Goal: Information Seeking & Learning: Find specific fact

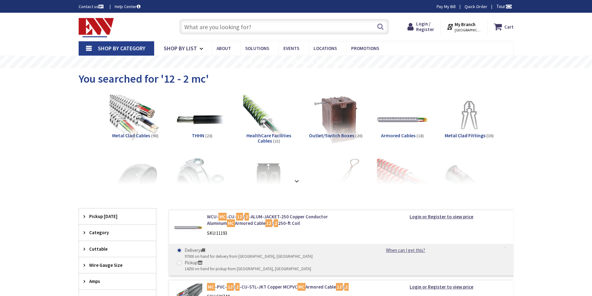
click at [212, 27] on input "text" at bounding box center [284, 27] width 210 height 16
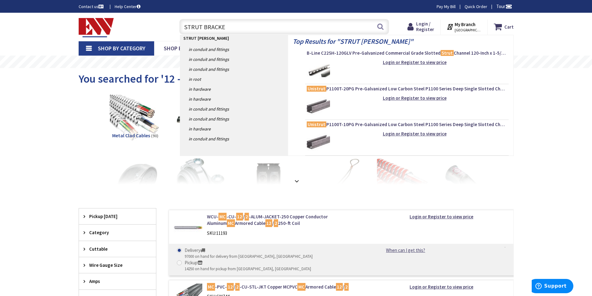
type input "STRUT BRACKET"
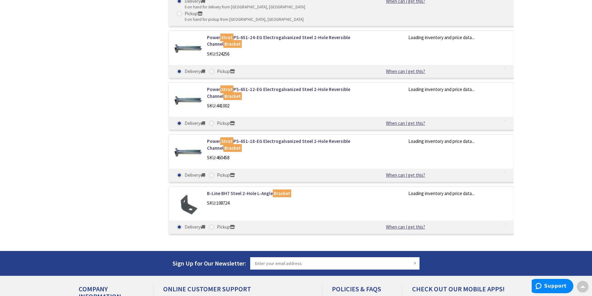
scroll to position [518, 0]
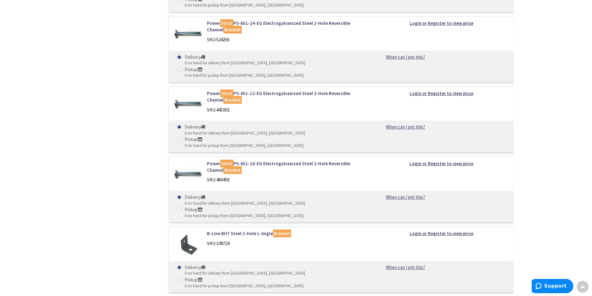
type input "[PERSON_NAME][GEOGRAPHIC_DATA], [PERSON_NAME][GEOGRAPHIC_DATA], [GEOGRAPHIC_DAT…"
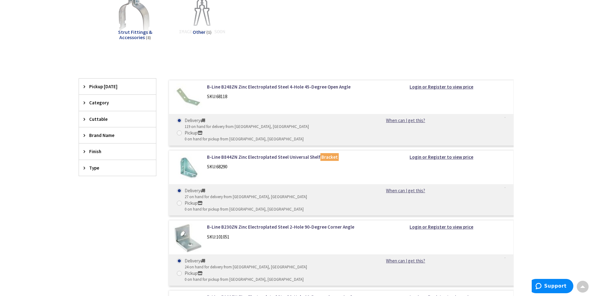
scroll to position [0, 0]
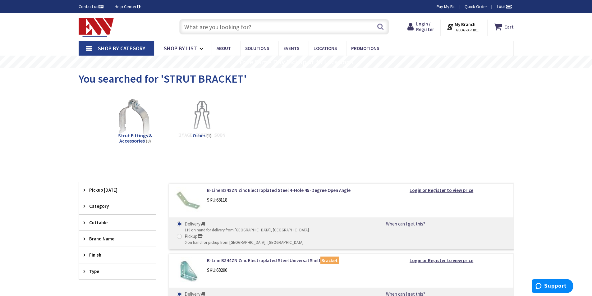
click at [197, 30] on input "text" at bounding box center [284, 27] width 210 height 16
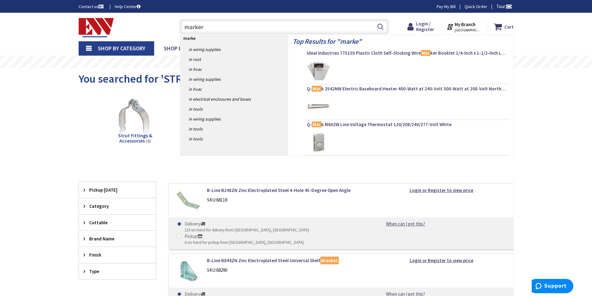
type input "markers"
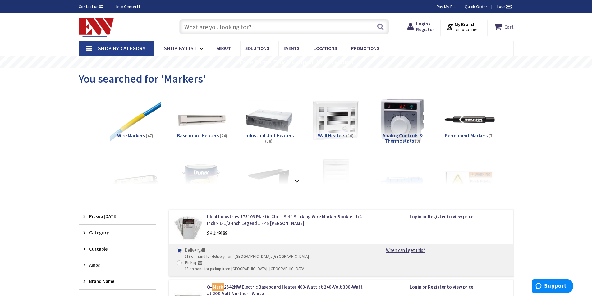
click at [480, 119] on img at bounding box center [469, 120] width 56 height 56
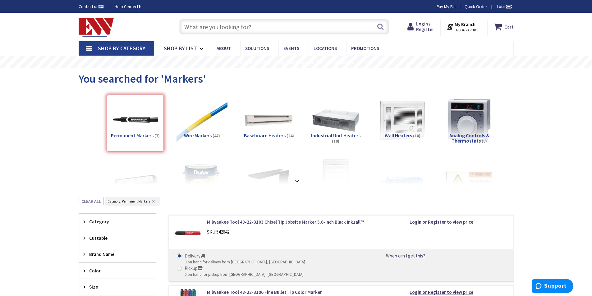
click at [228, 28] on input "text" at bounding box center [284, 27] width 210 height 16
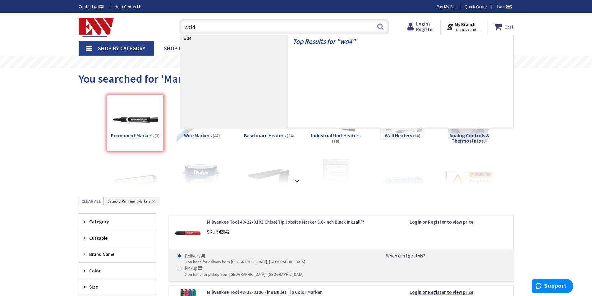
type input "wd40"
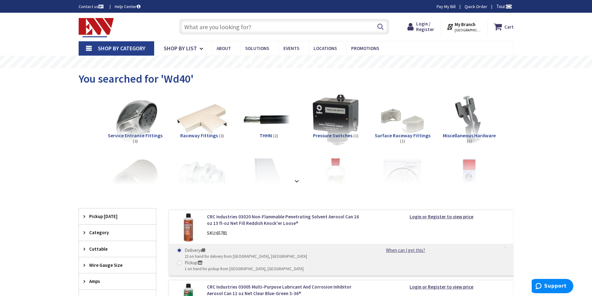
click at [205, 24] on input "text" at bounding box center [284, 27] width 210 height 16
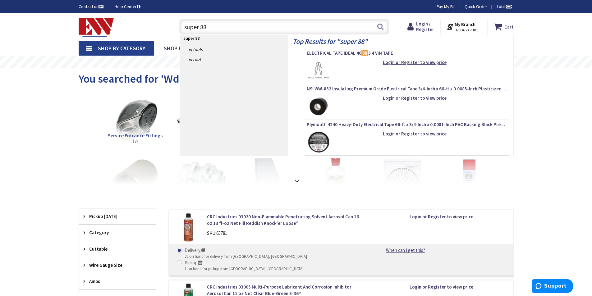
type input "super 88"
